Goal: Task Accomplishment & Management: Use online tool/utility

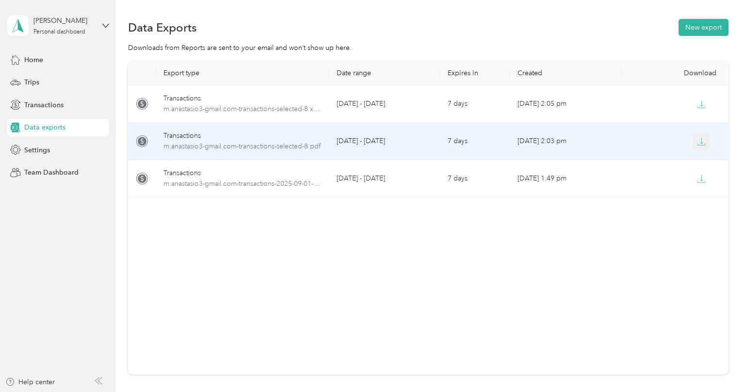
click at [699, 143] on icon "button" at bounding box center [701, 141] width 9 height 9
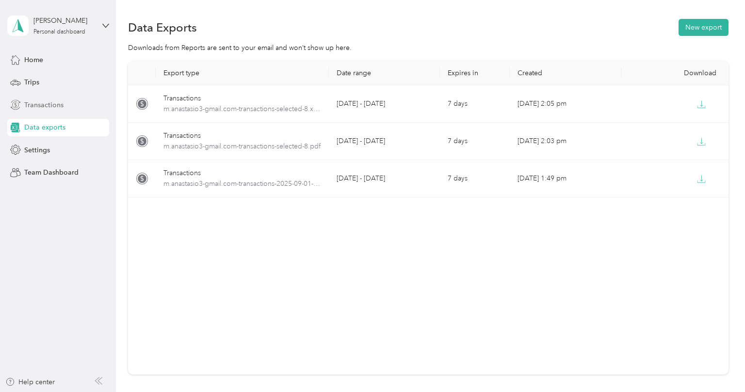
click at [40, 104] on span "Transactions" at bounding box center [43, 105] width 39 height 10
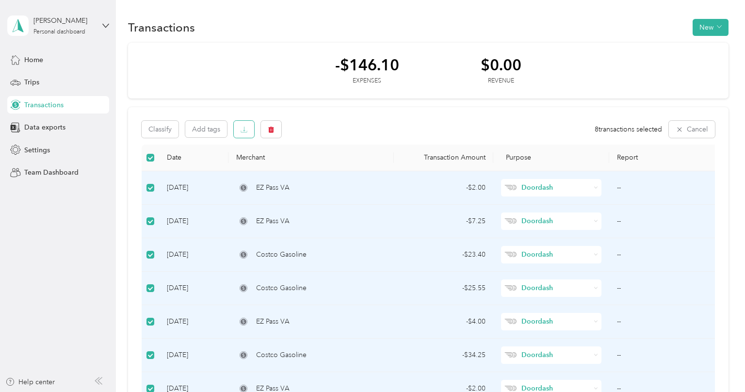
click at [240, 132] on button "button" at bounding box center [244, 129] width 20 height 17
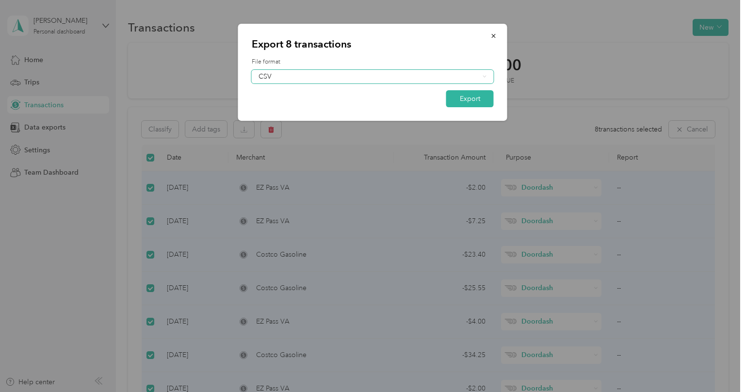
click at [278, 79] on div "CSV" at bounding box center [368, 76] width 221 height 7
click at [278, 126] on div "PDF" at bounding box center [372, 127] width 228 height 10
click at [471, 94] on button "Export" at bounding box center [470, 98] width 48 height 17
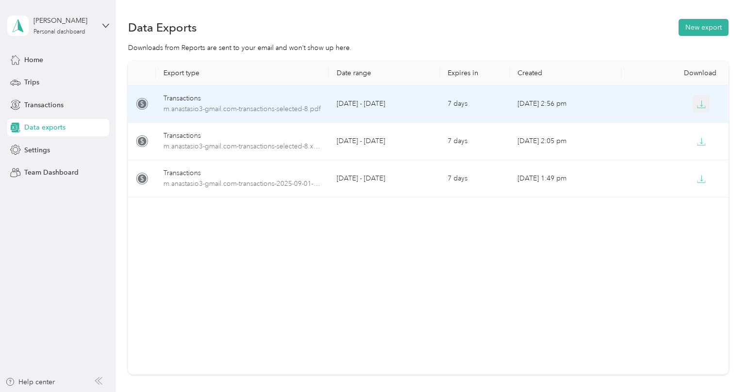
click at [704, 103] on icon "button" at bounding box center [701, 104] width 9 height 9
